Goal: Information Seeking & Learning: Learn about a topic

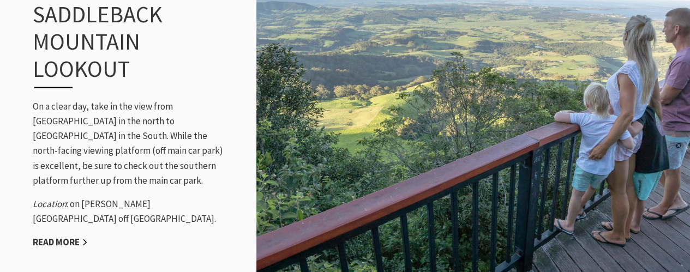
scroll to position [1185, 0]
click at [85, 236] on link "Read More" at bounding box center [60, 242] width 55 height 13
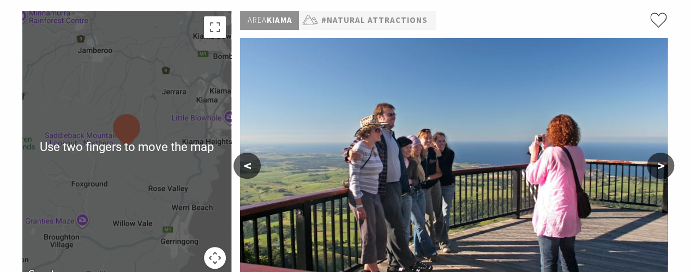
scroll to position [209, 0]
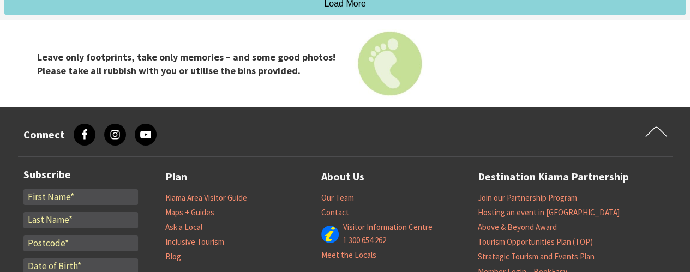
scroll to position [1854, 0]
